Goal: Task Accomplishment & Management: Complete application form

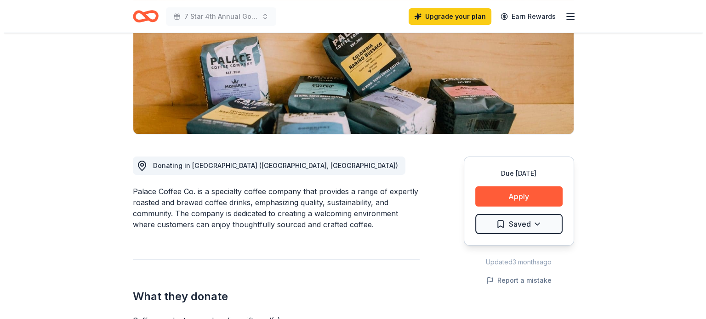
scroll to position [133, 0]
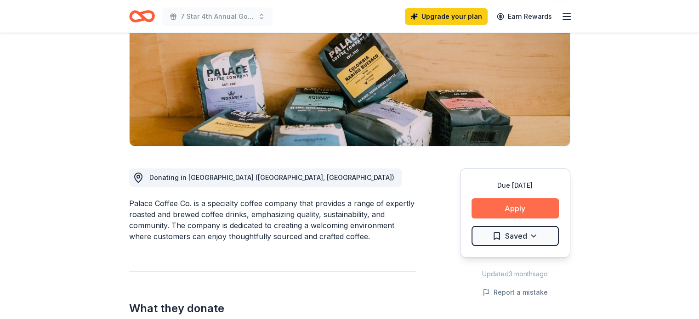
click at [524, 211] on button "Apply" at bounding box center [514, 209] width 87 height 20
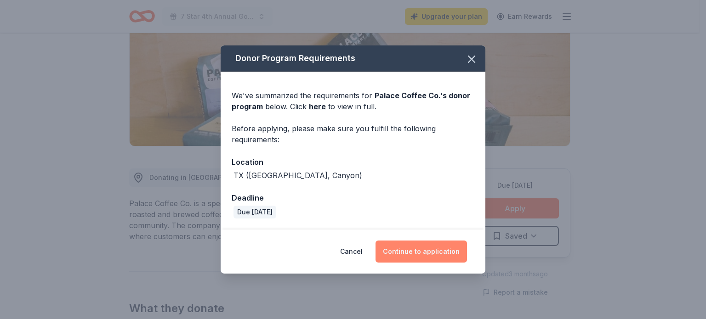
click at [434, 257] on button "Continue to application" at bounding box center [420, 252] width 91 height 22
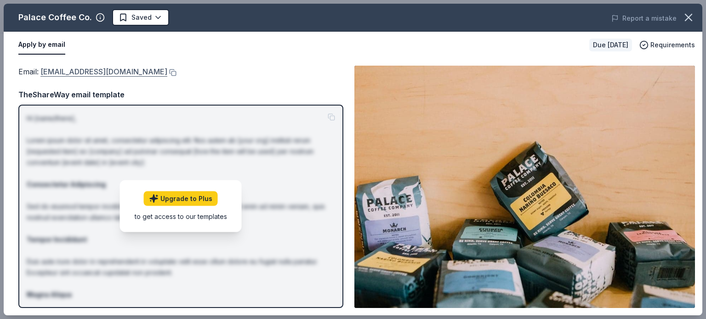
click at [100, 74] on link "requests@palacecoffee.co" at bounding box center [103, 72] width 127 height 12
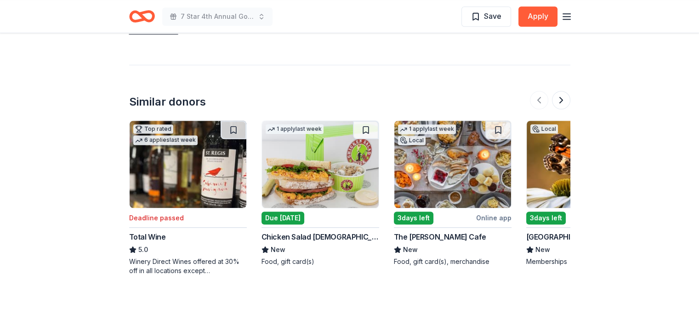
scroll to position [815, 0]
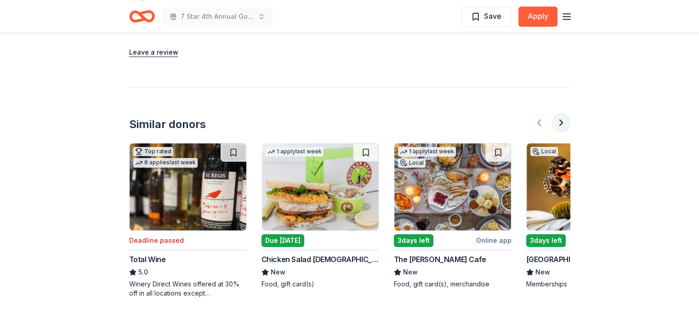
click at [562, 113] on button at bounding box center [561, 122] width 18 height 18
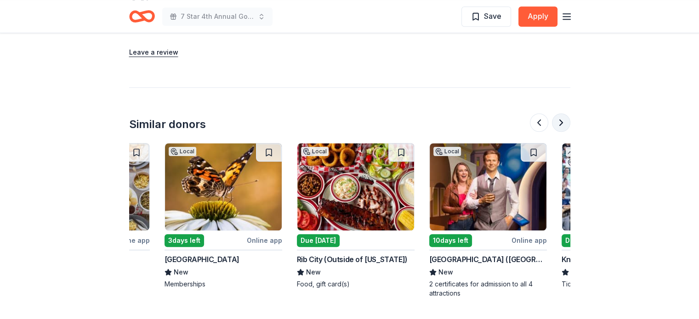
scroll to position [0, 397]
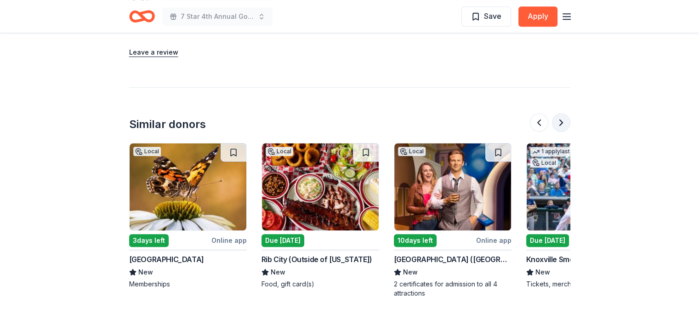
click at [562, 113] on button at bounding box center [561, 122] width 18 height 18
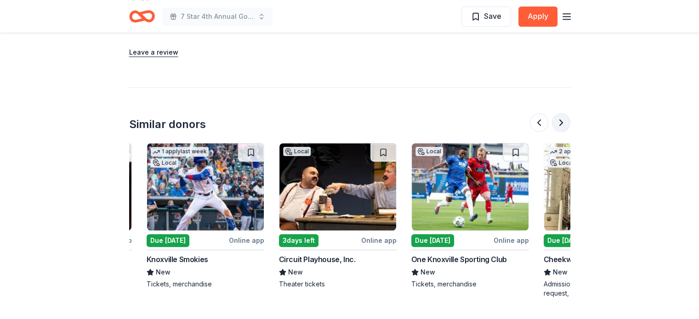
scroll to position [0, 794]
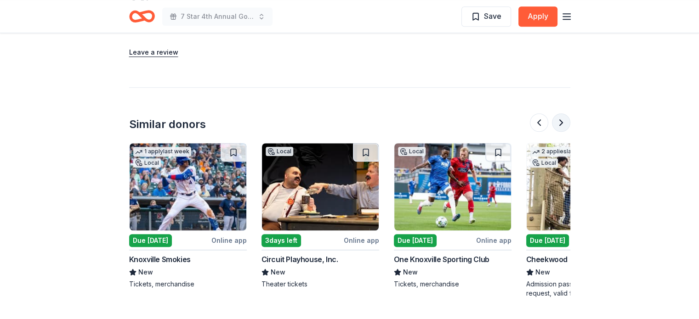
click at [564, 113] on button at bounding box center [561, 122] width 18 height 18
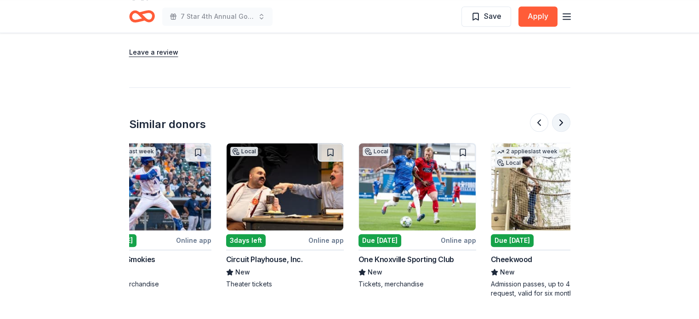
scroll to position [0, 868]
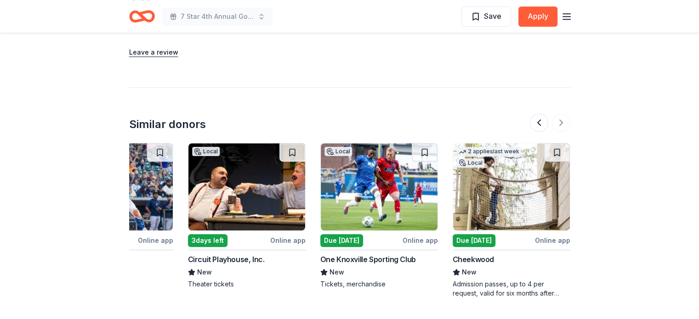
click at [522, 183] on img at bounding box center [511, 186] width 117 height 87
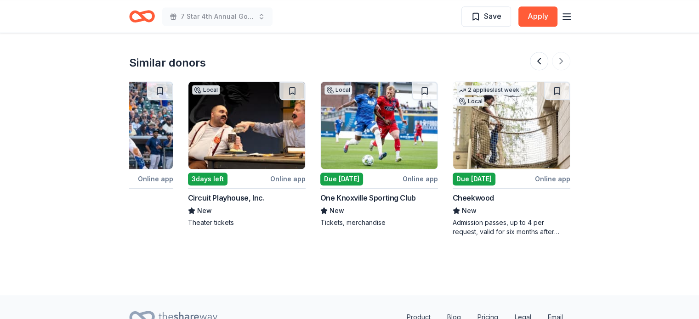
scroll to position [907, 0]
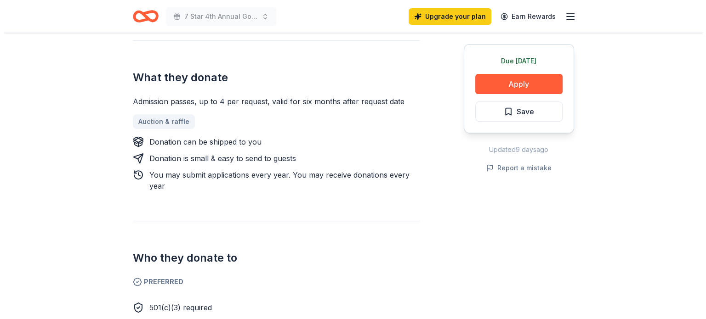
scroll to position [230, 0]
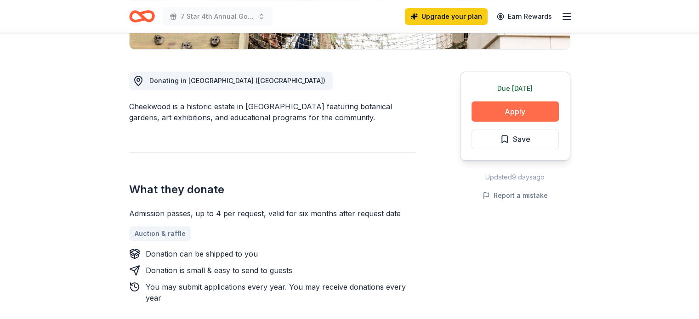
click at [537, 108] on button "Apply" at bounding box center [514, 112] width 87 height 20
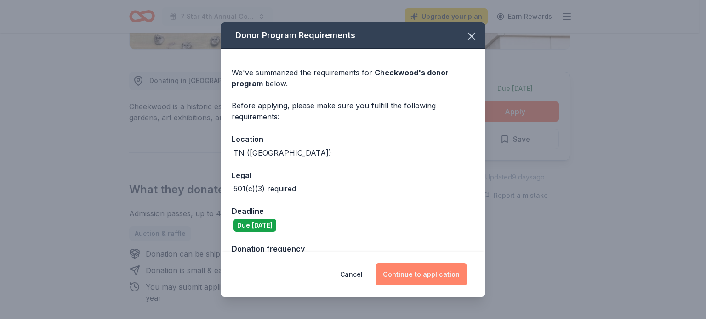
click at [427, 275] on button "Continue to application" at bounding box center [420, 275] width 91 height 22
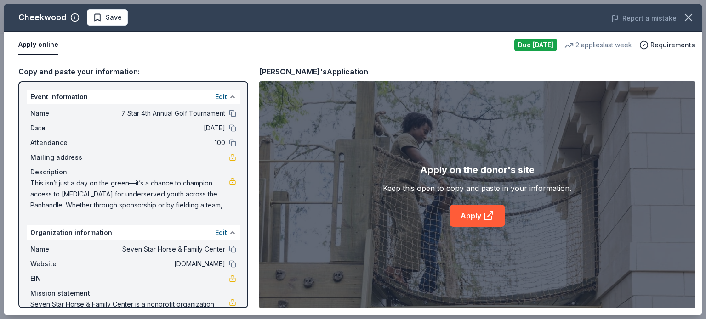
scroll to position [35, 0]
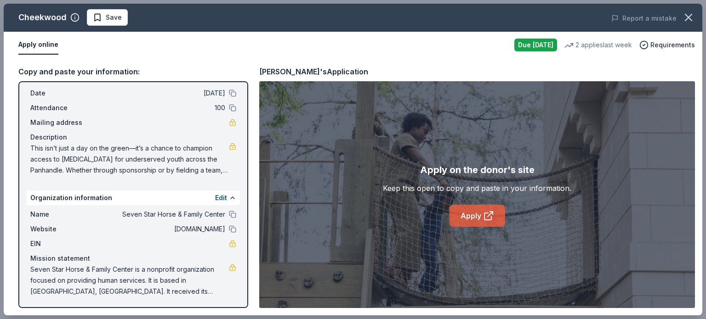
click at [483, 216] on icon at bounding box center [488, 215] width 11 height 11
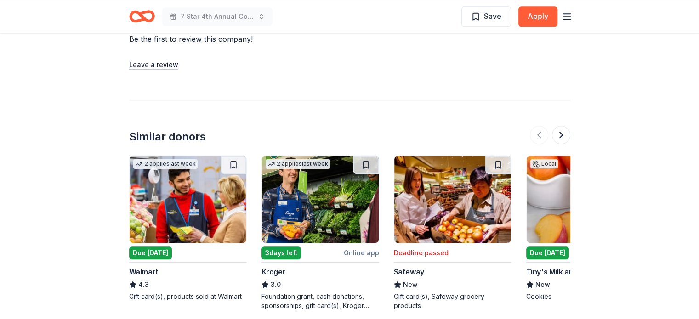
scroll to position [765, 0]
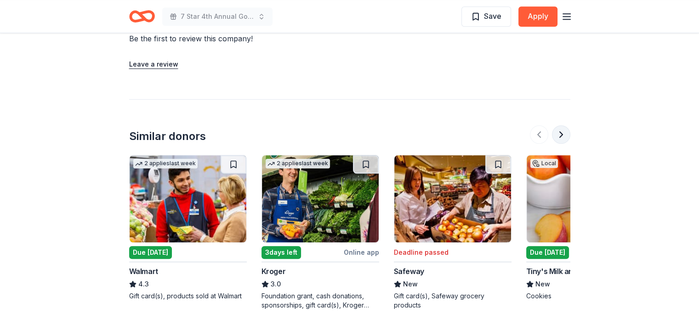
click at [564, 132] on button at bounding box center [561, 134] width 18 height 18
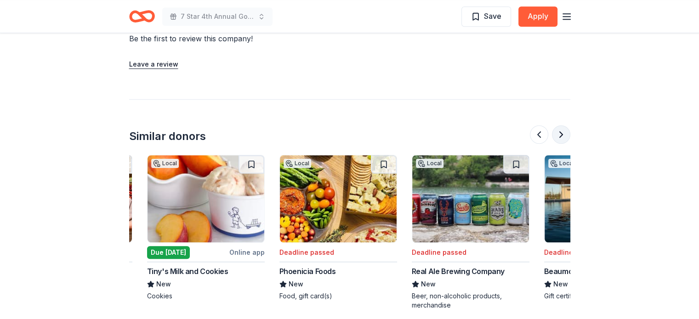
scroll to position [0, 397]
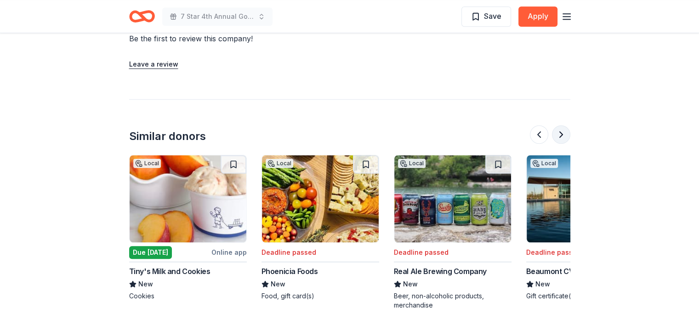
click at [564, 132] on button at bounding box center [561, 134] width 18 height 18
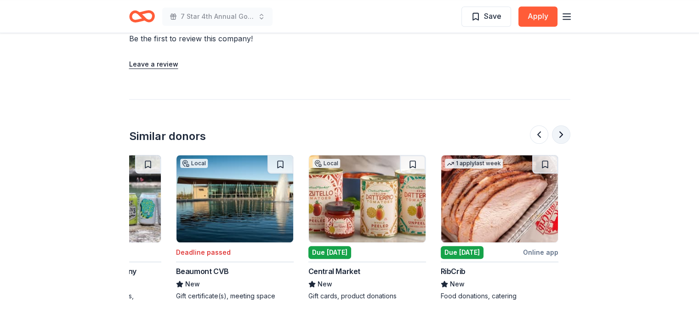
scroll to position [0, 794]
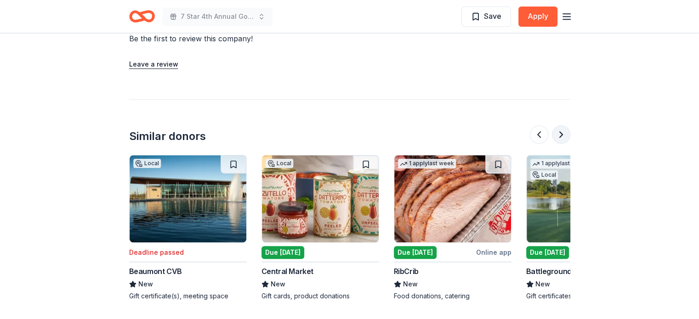
click at [564, 132] on button at bounding box center [561, 134] width 18 height 18
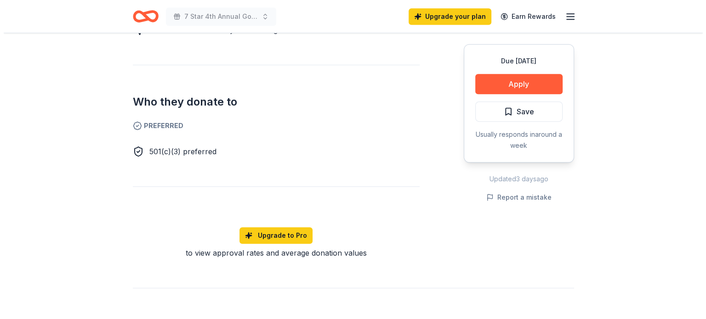
scroll to position [443, 0]
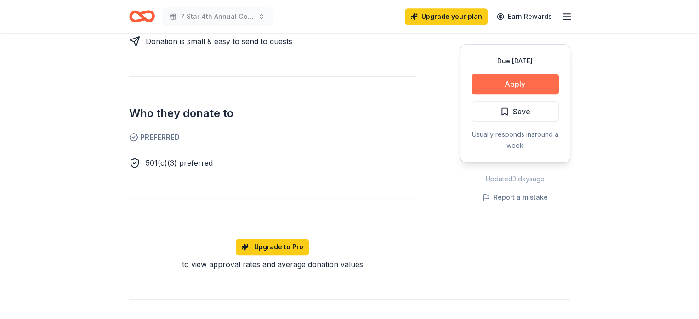
click at [529, 86] on button "Apply" at bounding box center [514, 84] width 87 height 20
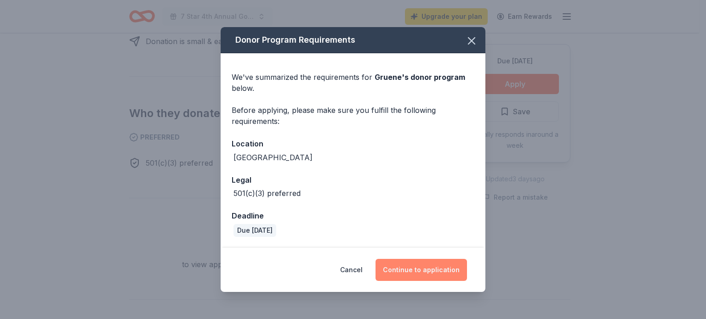
click at [436, 267] on button "Continue to application" at bounding box center [420, 270] width 91 height 22
